Goal: Find specific page/section: Find specific page/section

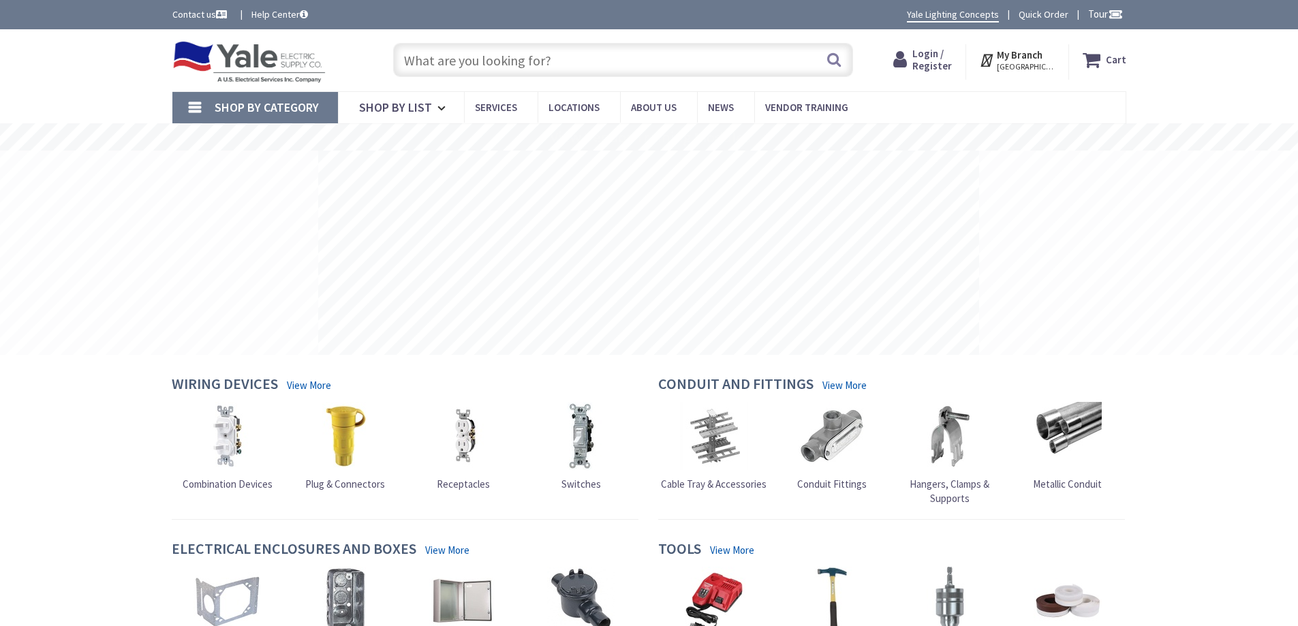
click at [508, 61] on input "text" at bounding box center [623, 60] width 460 height 34
paste input "920-11013"
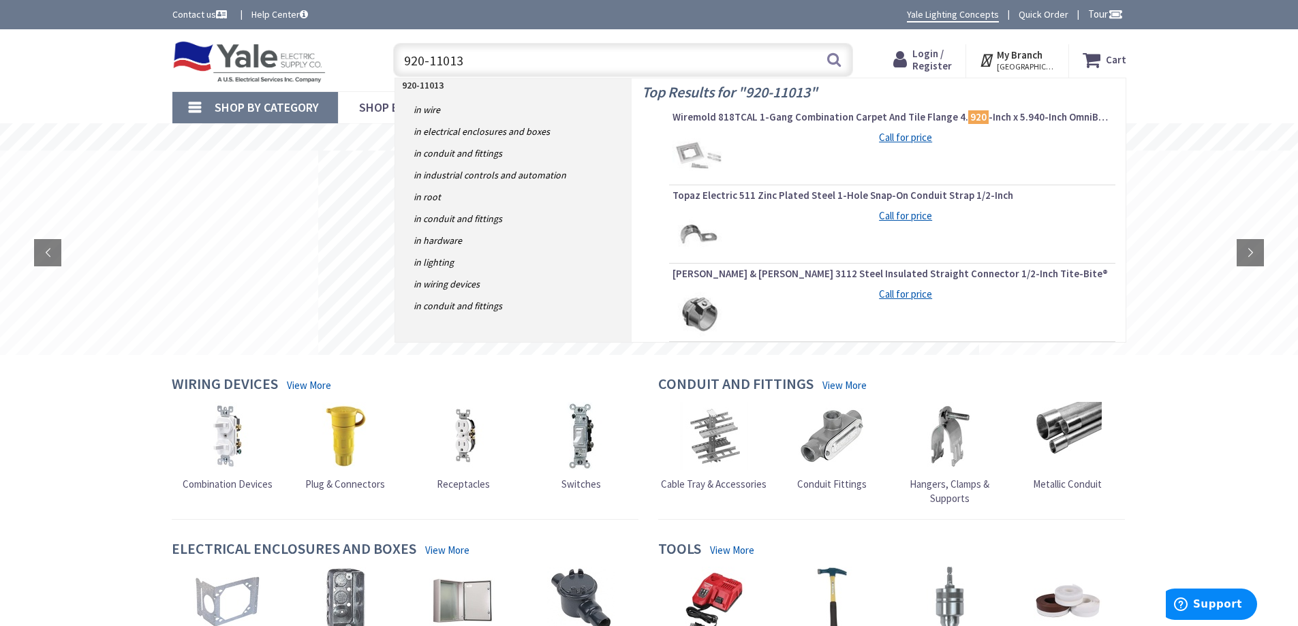
type input "920-11013"
drag, startPoint x: 27, startPoint y: 469, endPoint x: 55, endPoint y: 459, distance: 29.5
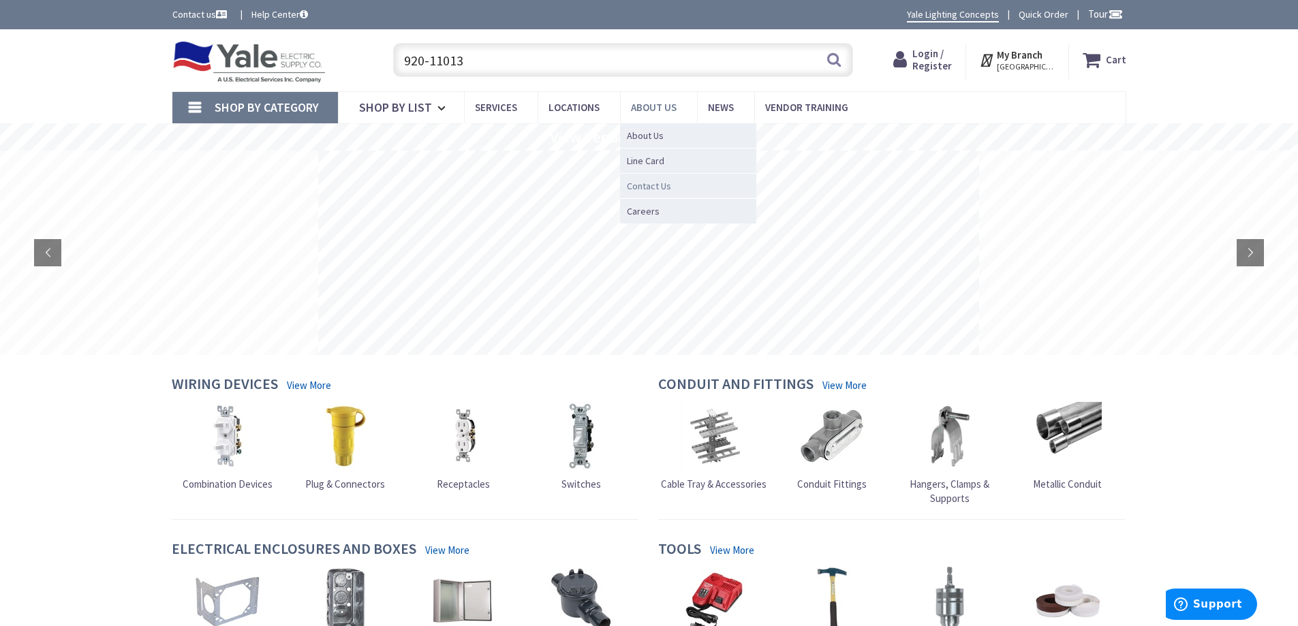
click at [663, 192] on span "Contact Us" at bounding box center [649, 186] width 44 height 14
click at [658, 165] on span "Line Card" at bounding box center [645, 161] width 37 height 14
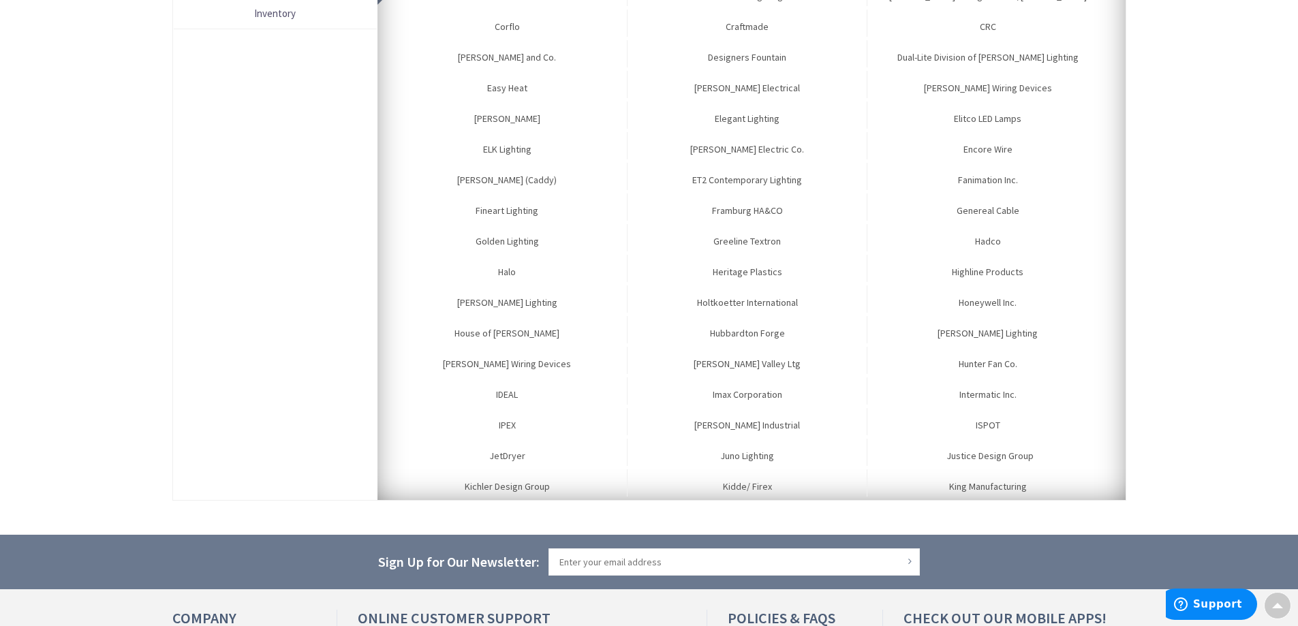
scroll to position [318, 0]
